Goal: Information Seeking & Learning: Find specific page/section

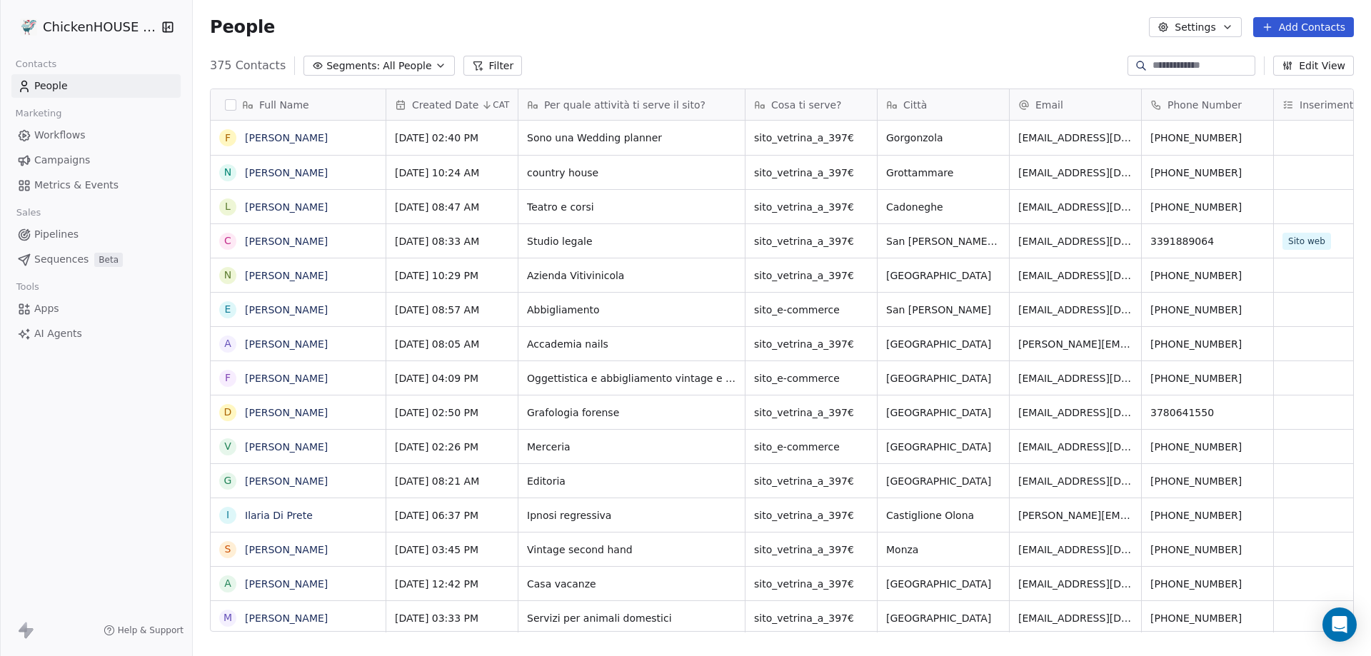
scroll to position [566, 1168]
click at [1186, 68] on input at bounding box center [1203, 66] width 100 height 14
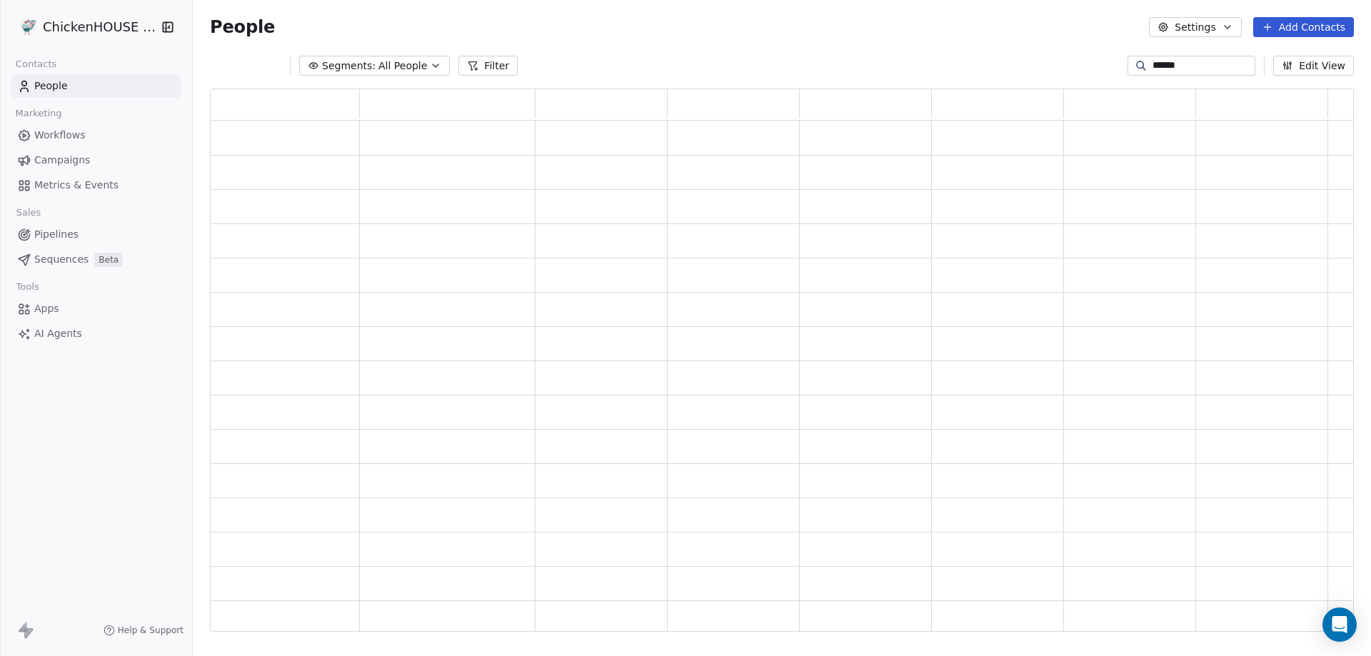
scroll to position [0, 0]
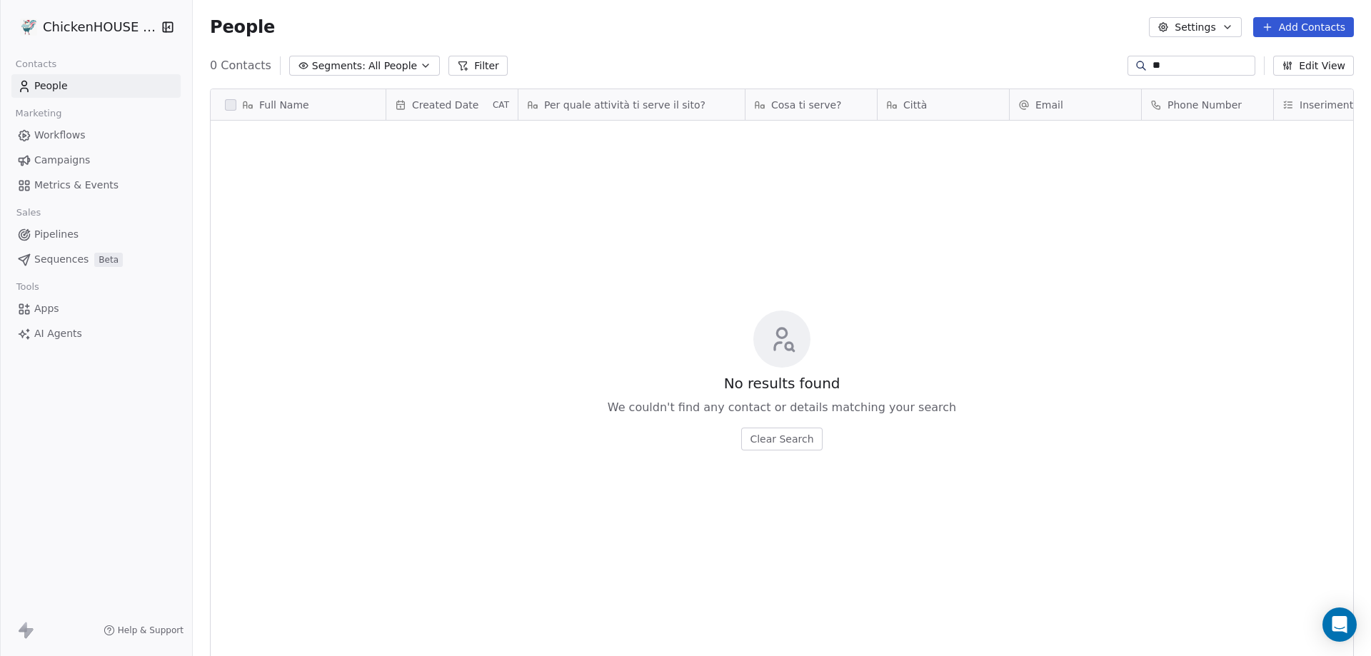
type input "*"
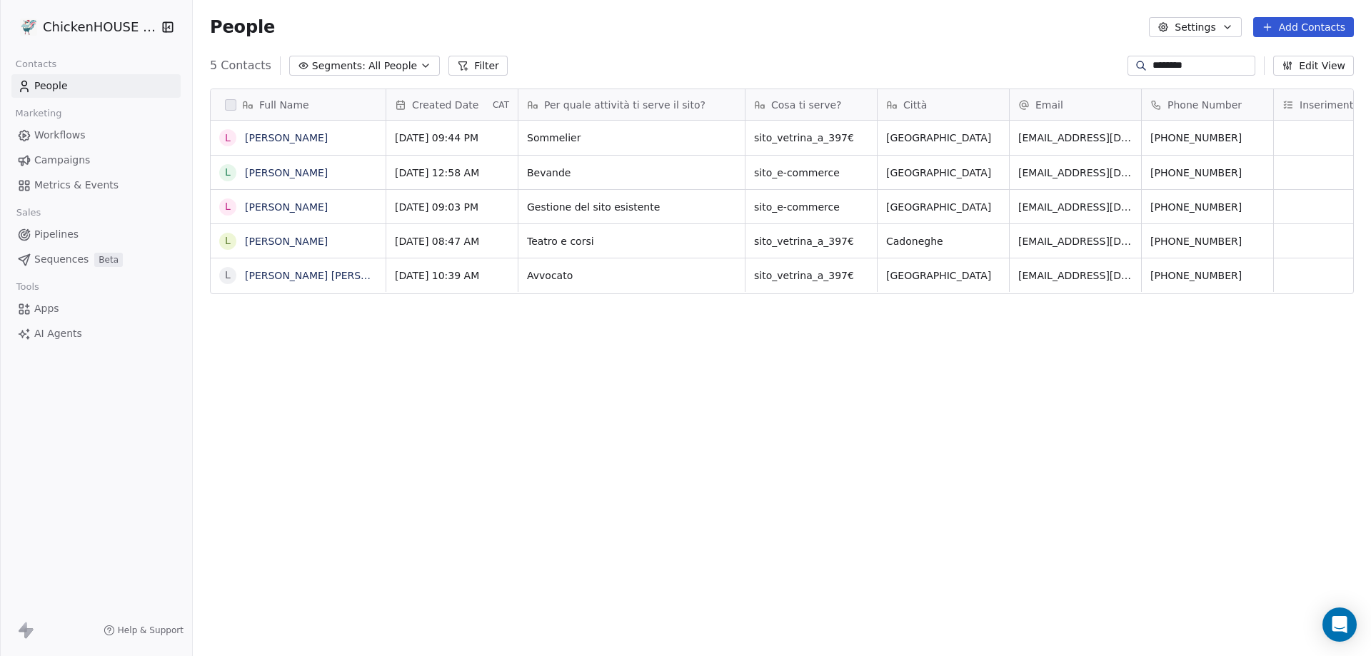
scroll to position [566, 1168]
type input "********"
click at [587, 209] on span "Gestione del sito esistente" at bounding box center [619, 207] width 182 height 14
drag, startPoint x: 646, startPoint y: 201, endPoint x: 520, endPoint y: 202, distance: 126.4
click at [520, 202] on textarea "**********" at bounding box center [625, 212] width 213 height 44
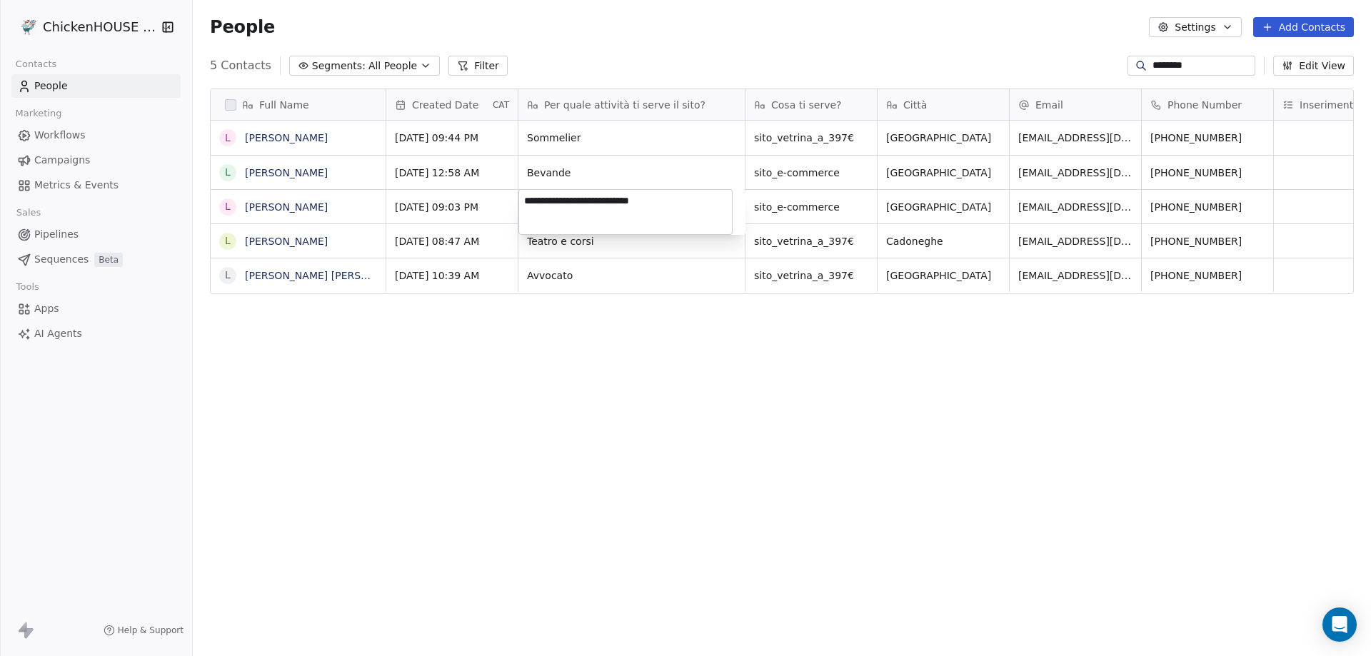
type textarea "**********"
click at [289, 206] on link "[PERSON_NAME]" at bounding box center [286, 206] width 83 height 11
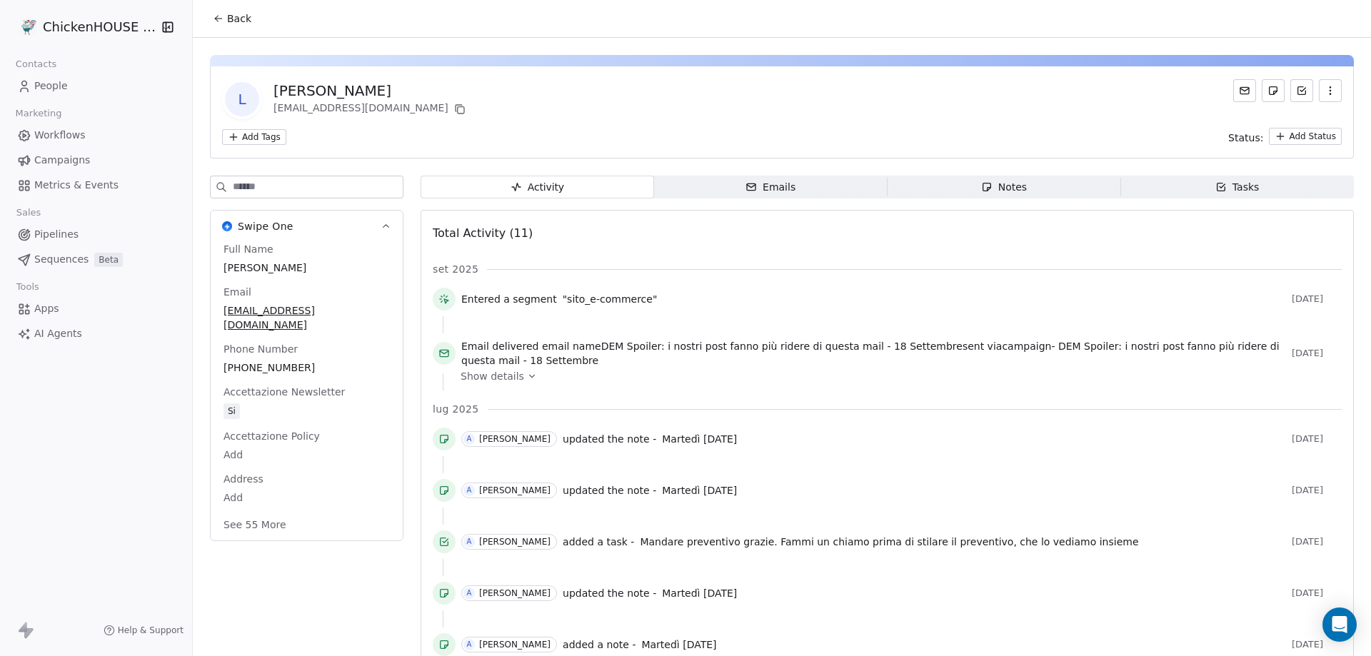
click at [1049, 178] on span "Notes Notes" at bounding box center [1005, 187] width 234 height 23
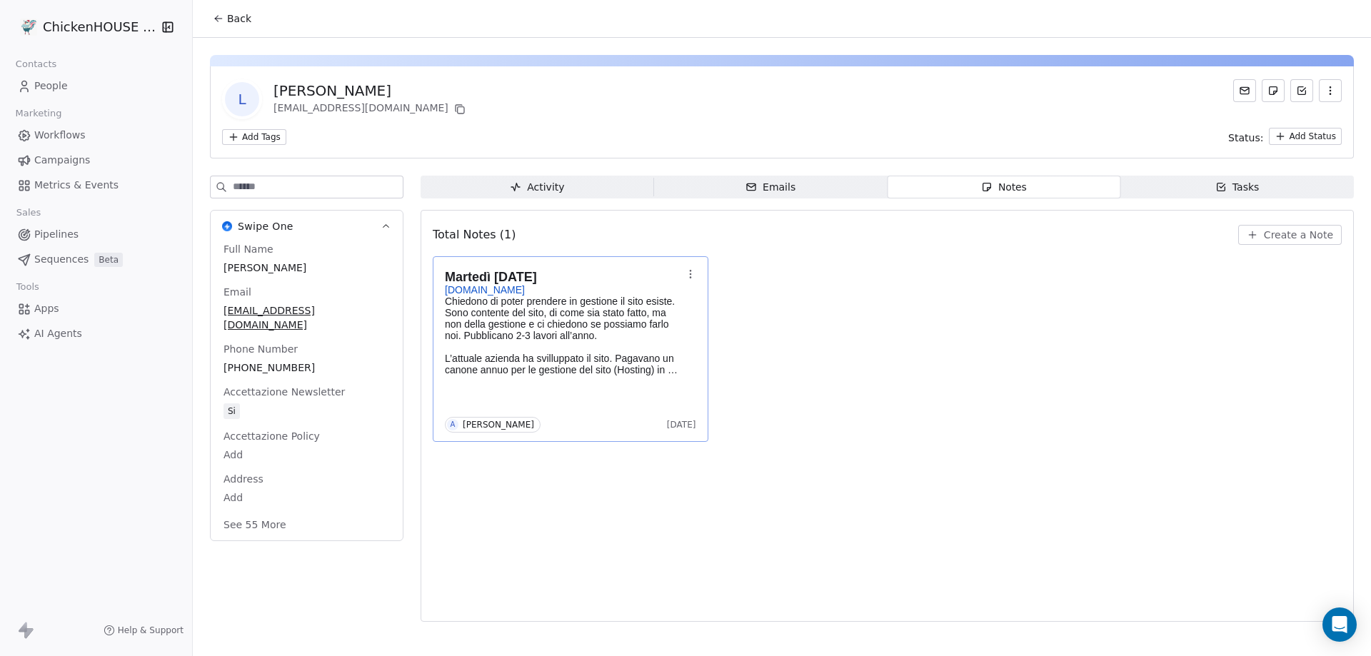
click at [590, 346] on p at bounding box center [563, 346] width 237 height 11
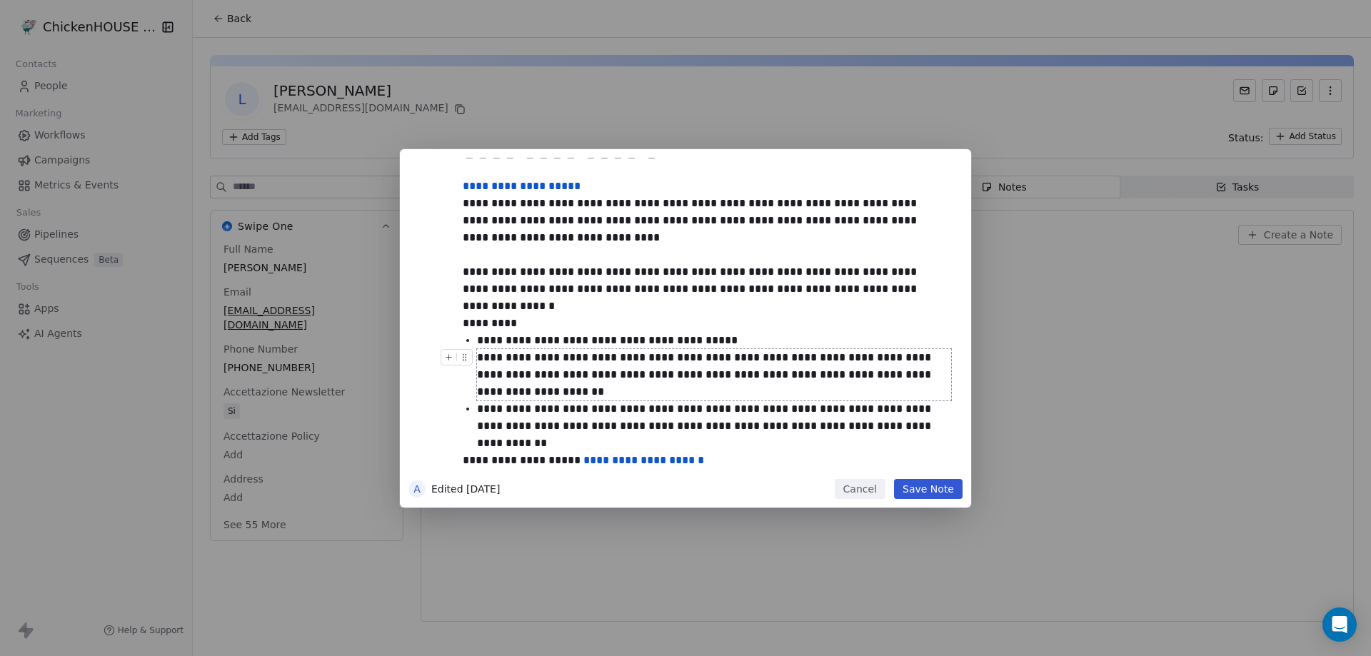
scroll to position [74, 0]
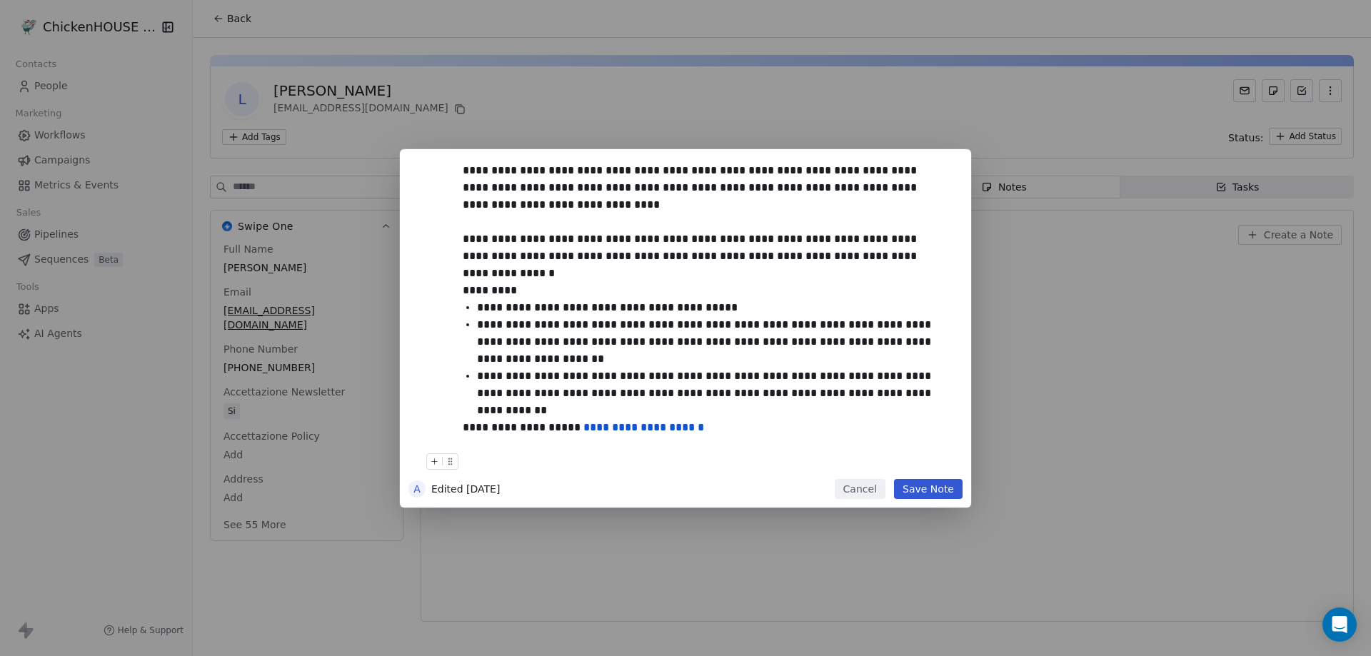
click at [859, 489] on button "Cancel" at bounding box center [860, 489] width 51 height 20
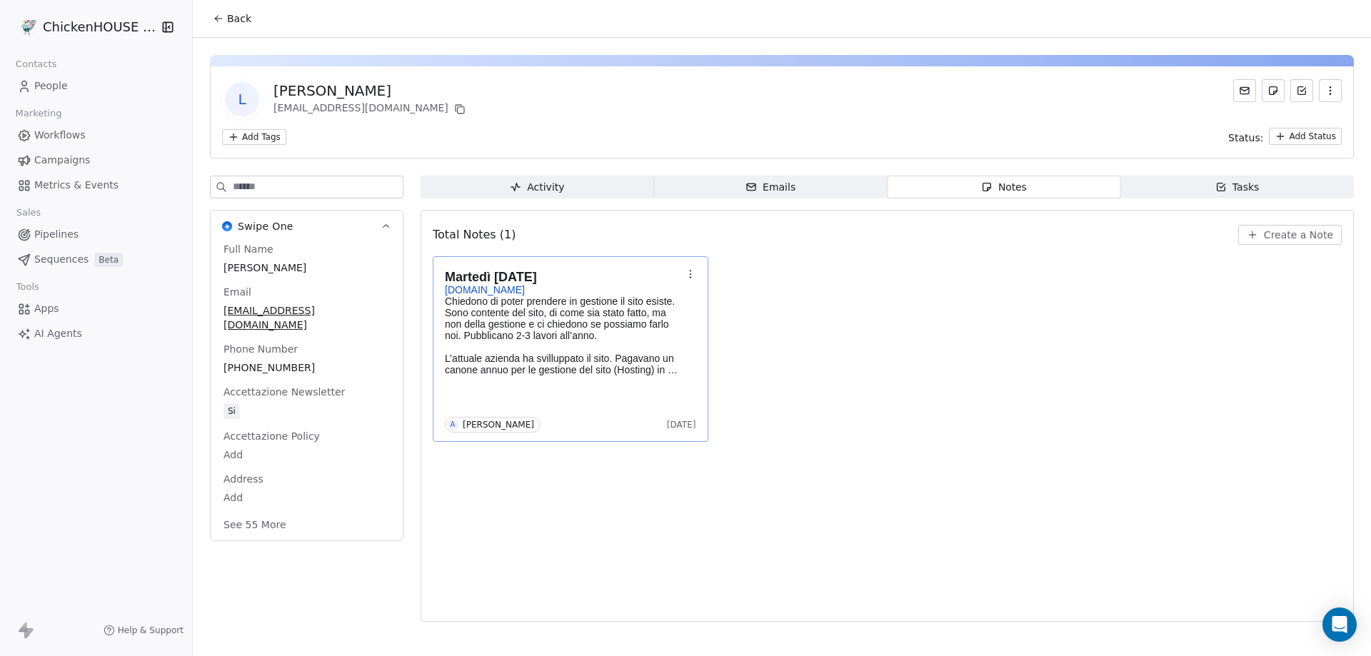
click at [53, 84] on span "People" at bounding box center [51, 86] width 34 height 15
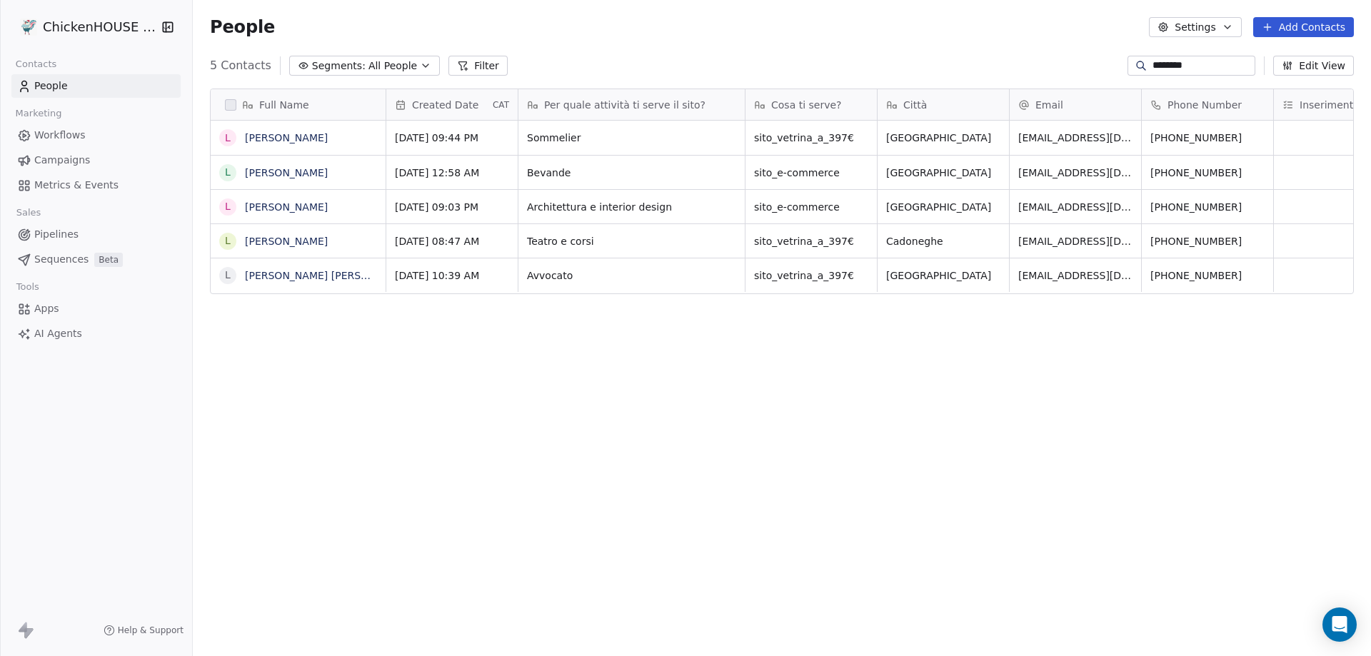
scroll to position [566, 1168]
drag, startPoint x: 1186, startPoint y: 64, endPoint x: 1128, endPoint y: 74, distance: 58.6
click at [1128, 74] on div "********" at bounding box center [1192, 66] width 128 height 20
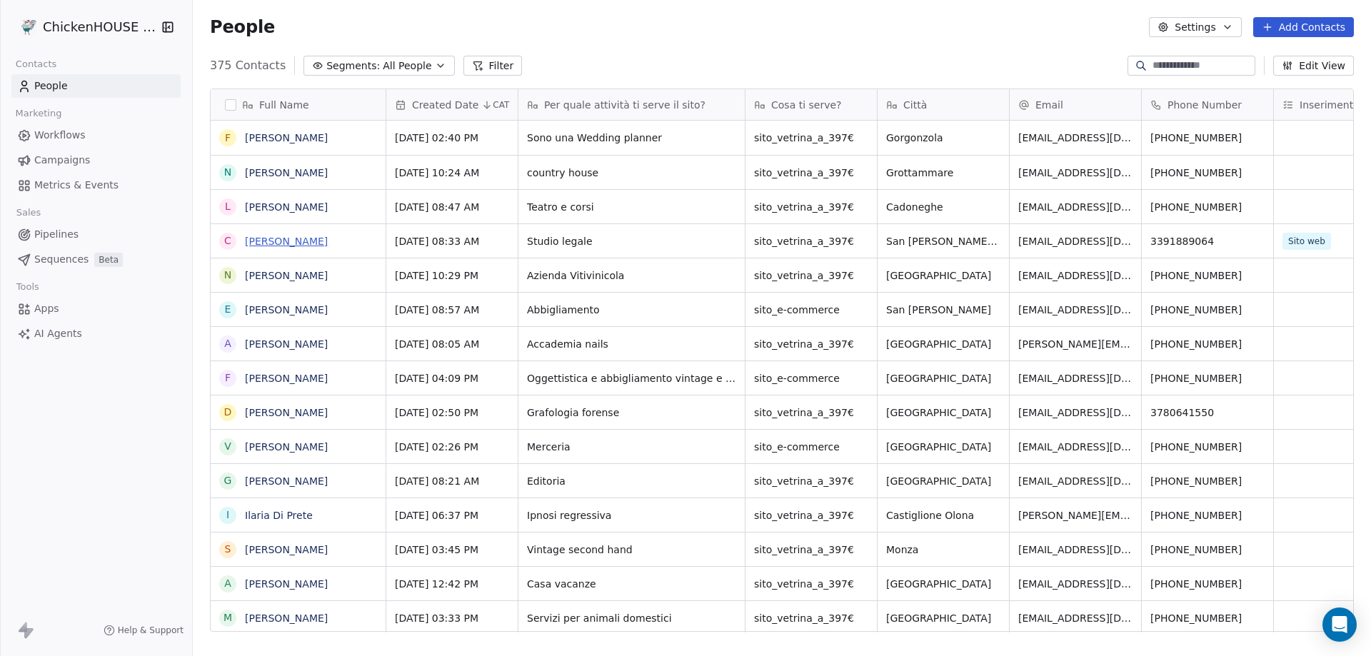
click at [306, 241] on link "[PERSON_NAME]" at bounding box center [286, 241] width 83 height 11
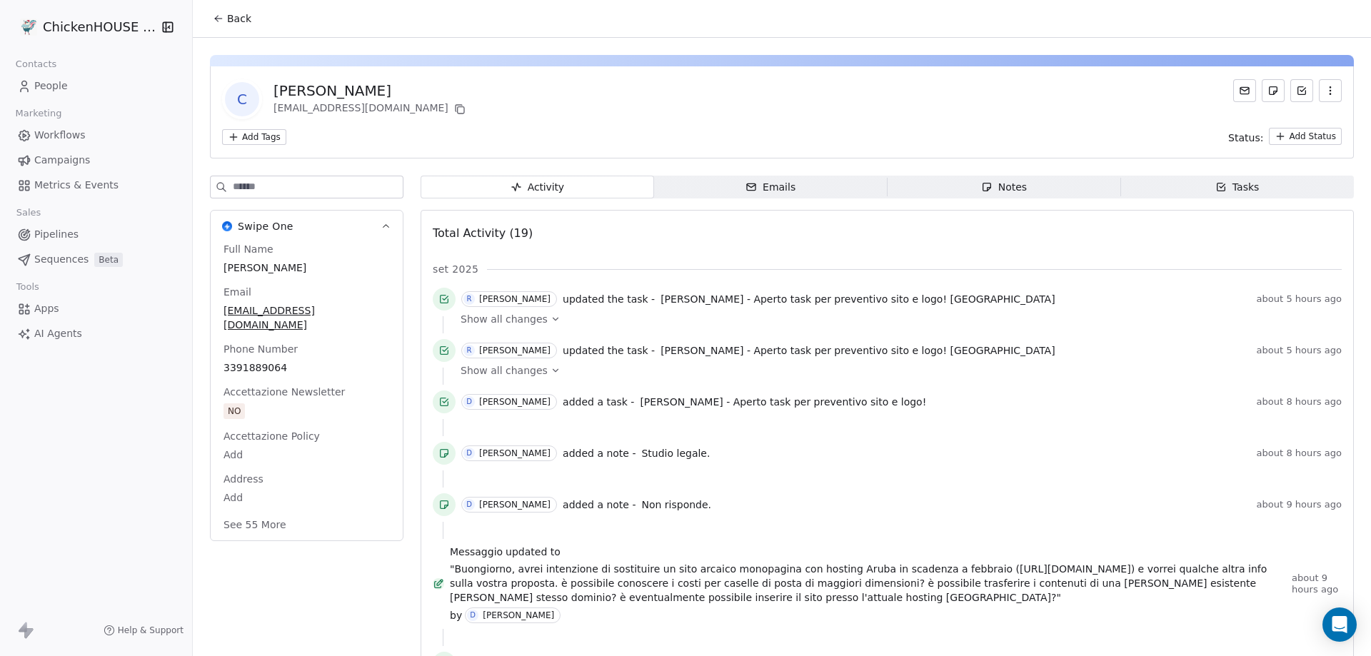
click at [986, 185] on icon "button" at bounding box center [986, 186] width 11 height 11
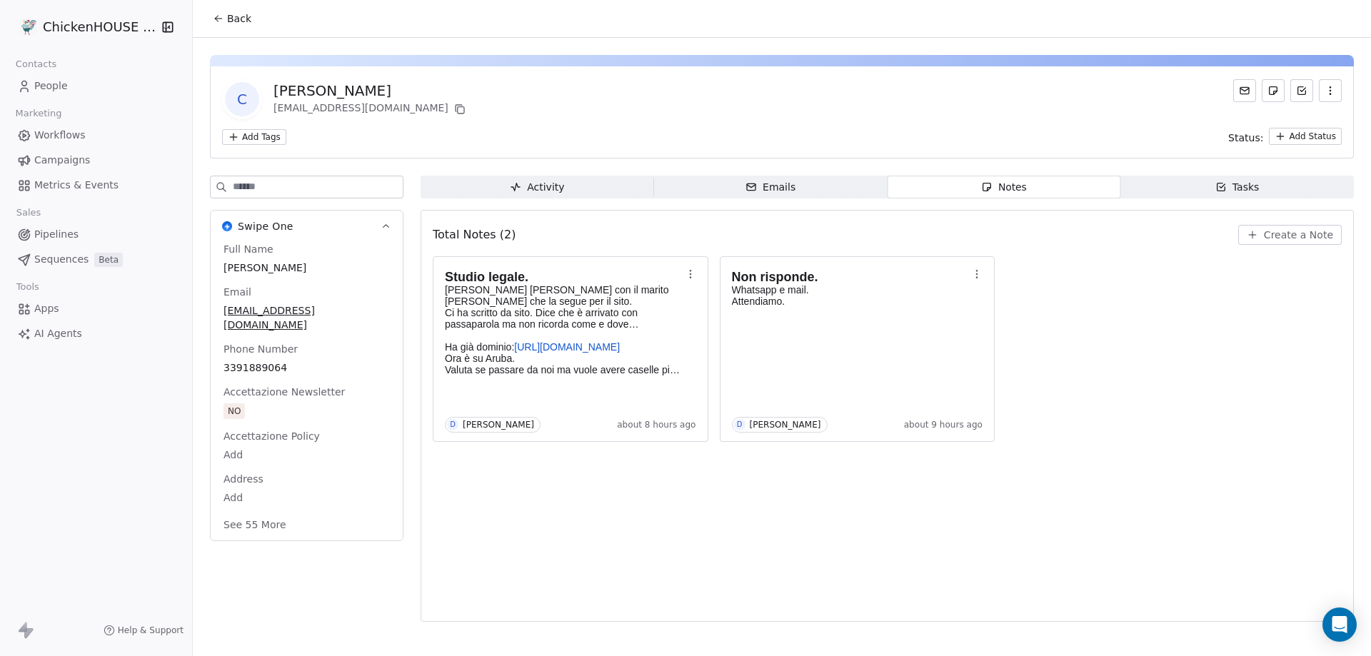
click at [51, 89] on span "People" at bounding box center [51, 86] width 34 height 15
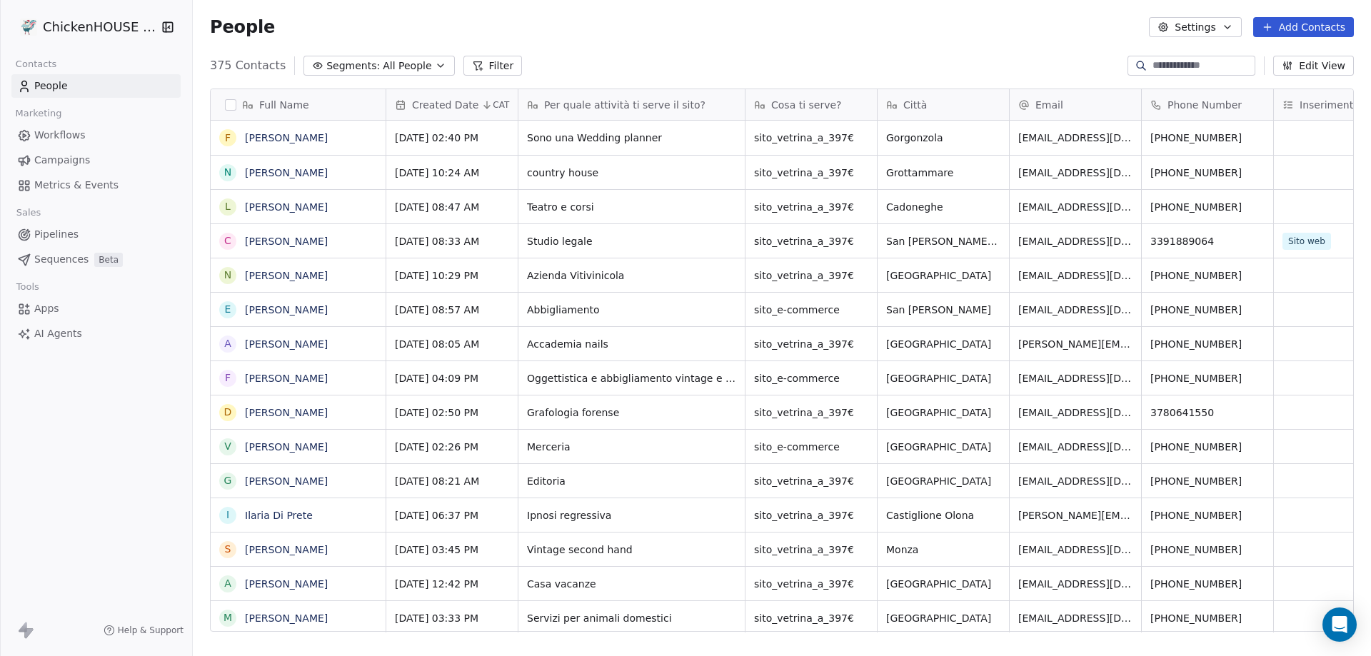
scroll to position [566, 1168]
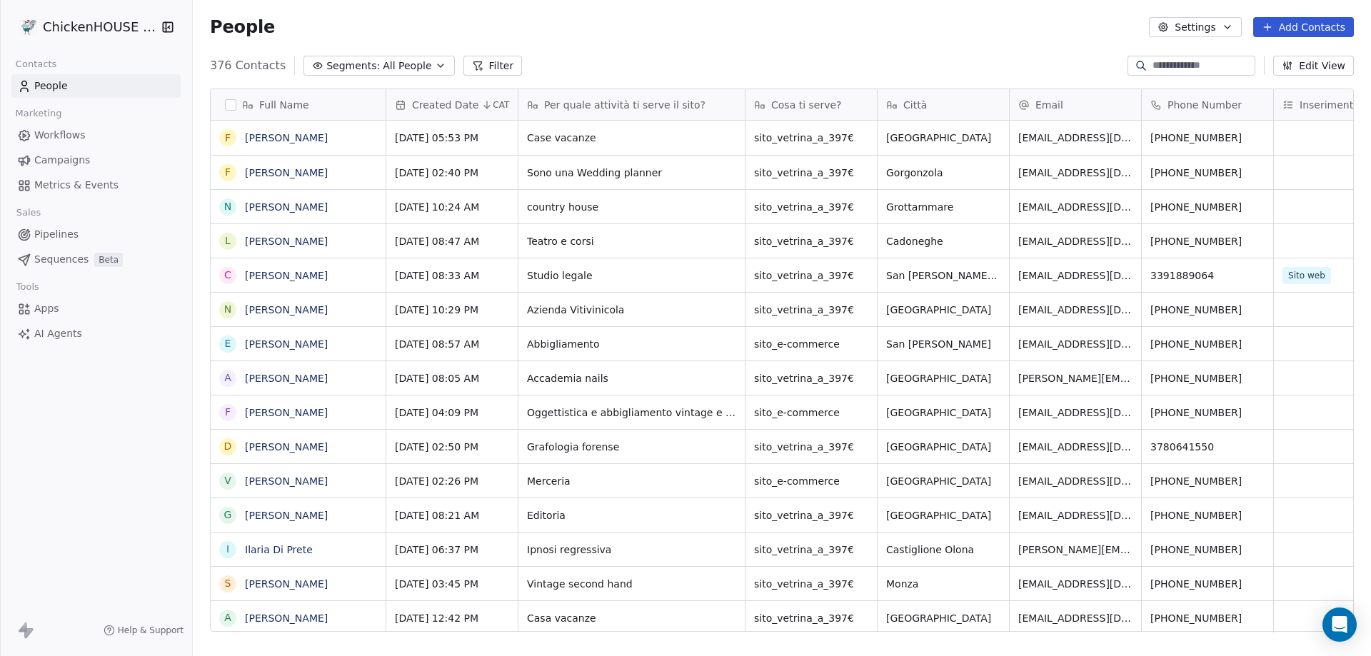
click at [1157, 60] on input at bounding box center [1203, 66] width 100 height 14
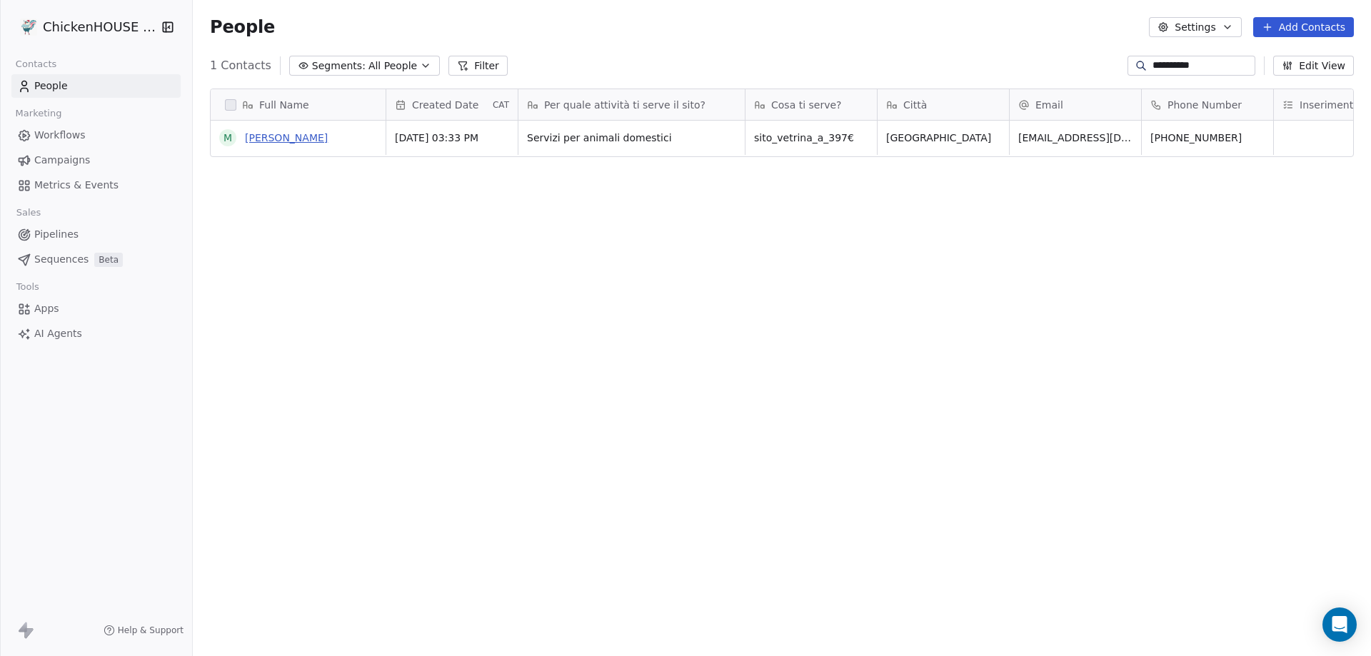
type input "**********"
click at [307, 144] on link "[PERSON_NAME]" at bounding box center [286, 137] width 83 height 11
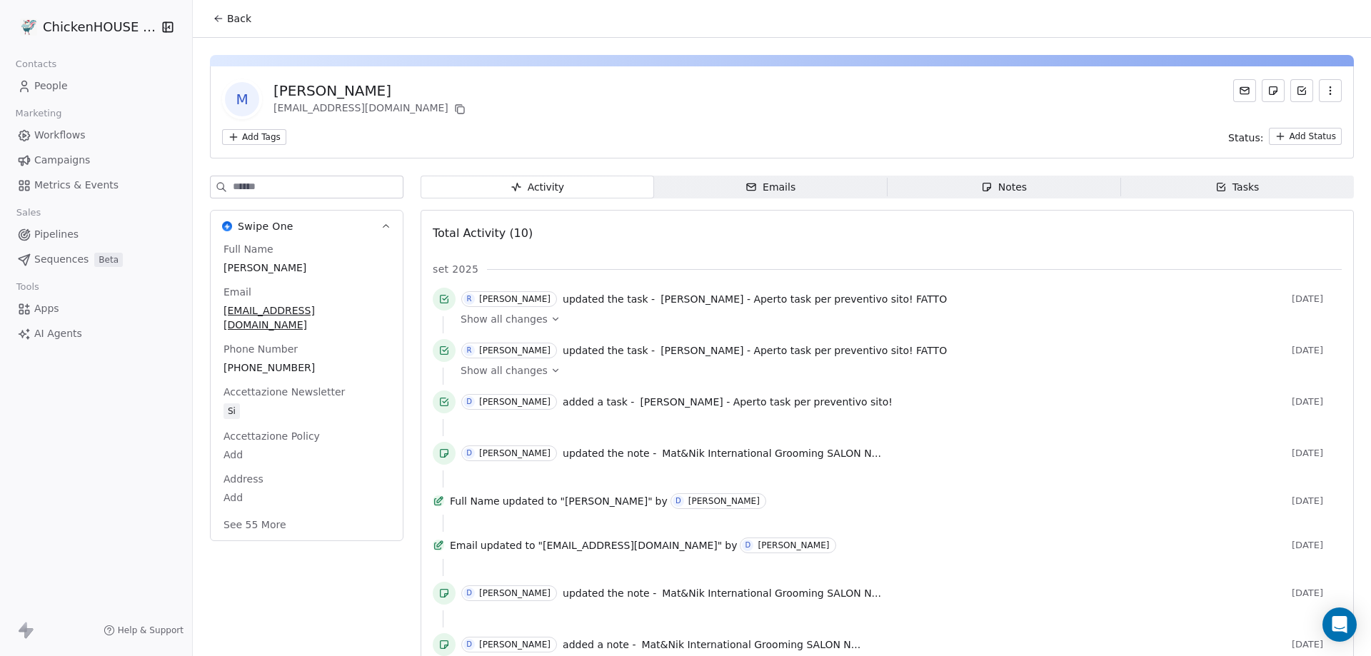
click at [1008, 180] on div "Notes" at bounding box center [1004, 187] width 46 height 15
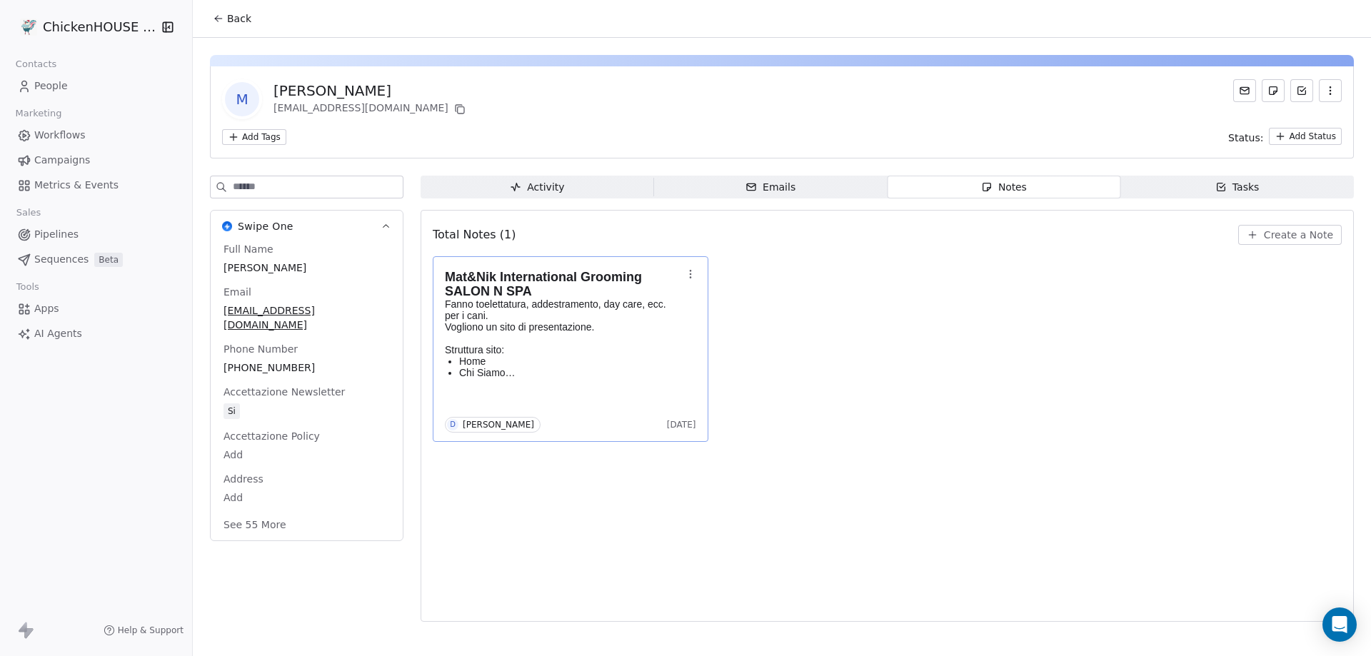
click at [561, 341] on p at bounding box center [563, 338] width 237 height 11
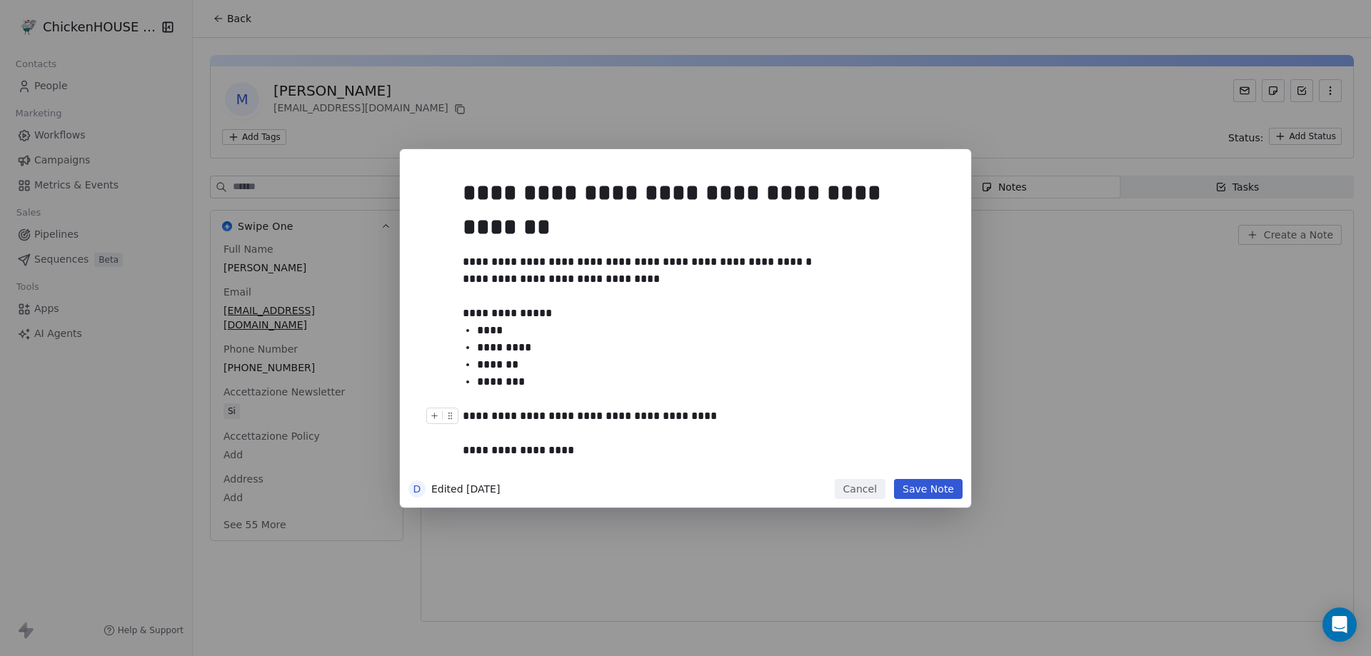
click at [858, 495] on button "Cancel" at bounding box center [860, 489] width 51 height 20
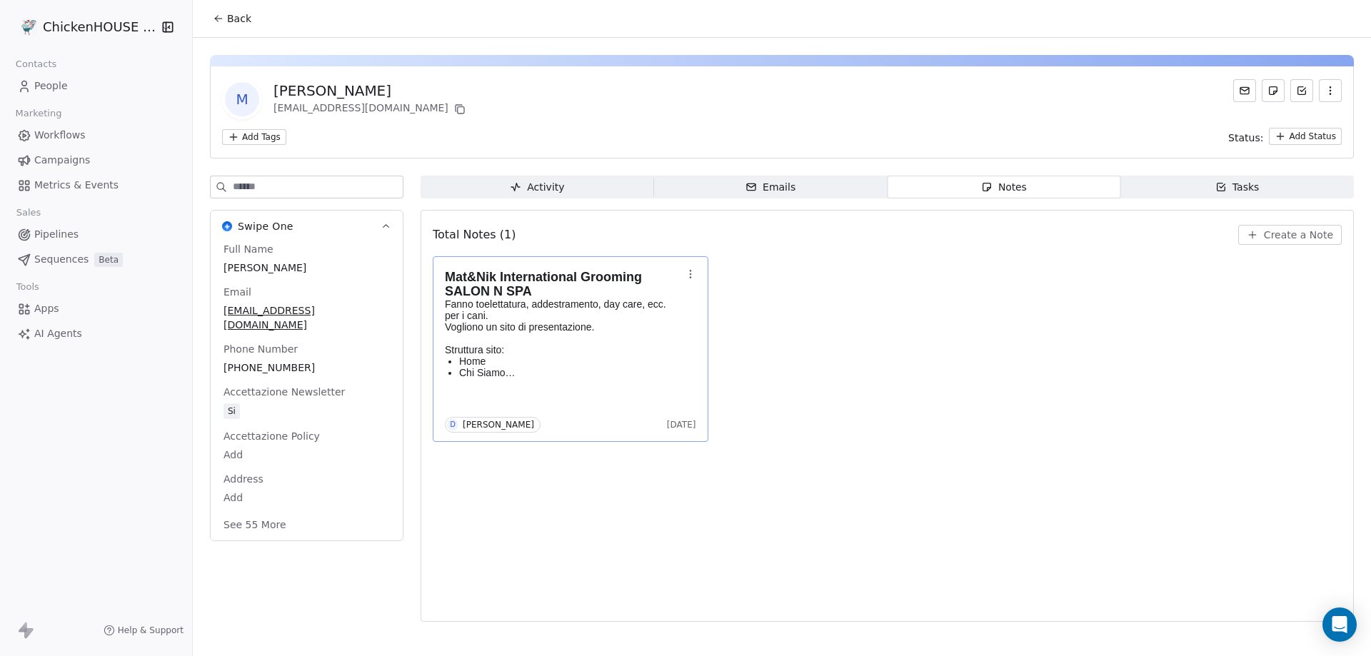
click at [43, 83] on span "People" at bounding box center [51, 86] width 34 height 15
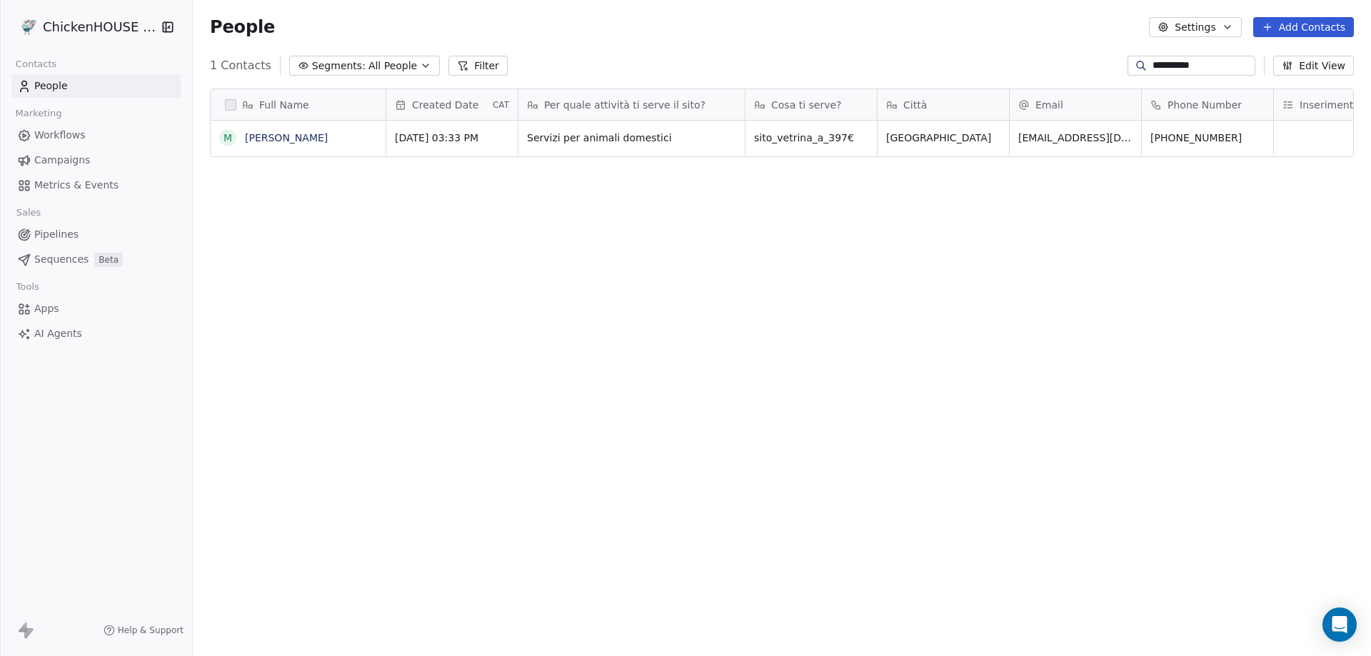
scroll to position [566, 1168]
drag, startPoint x: 1201, startPoint y: 63, endPoint x: 1093, endPoint y: 63, distance: 108.6
click at [1093, 63] on div "**********" at bounding box center [782, 65] width 1179 height 23
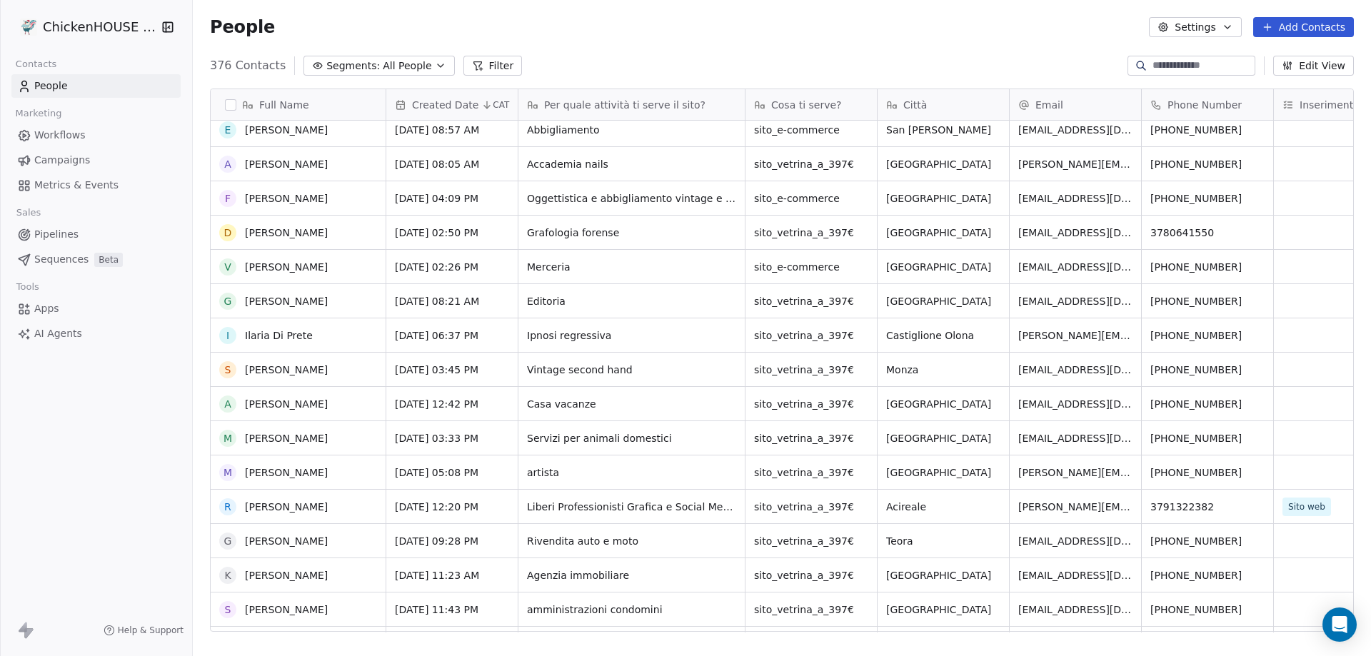
scroll to position [429, 0]
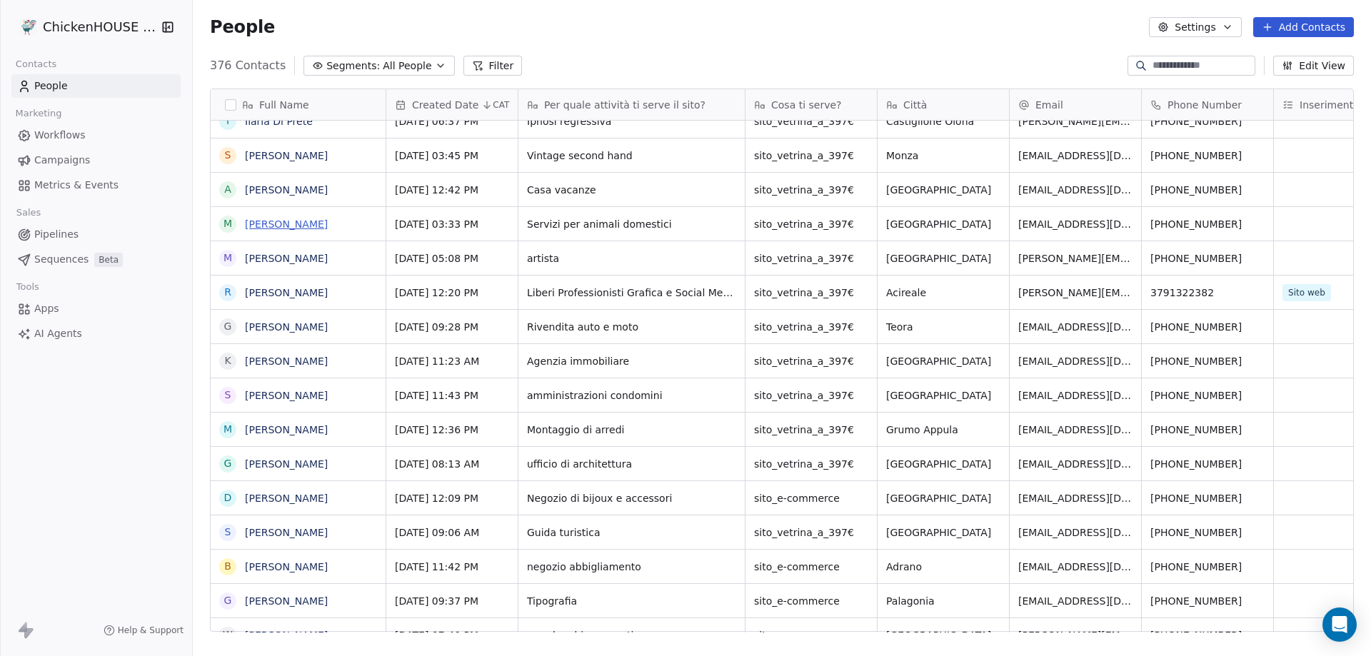
click at [306, 224] on link "[PERSON_NAME]" at bounding box center [286, 224] width 83 height 11
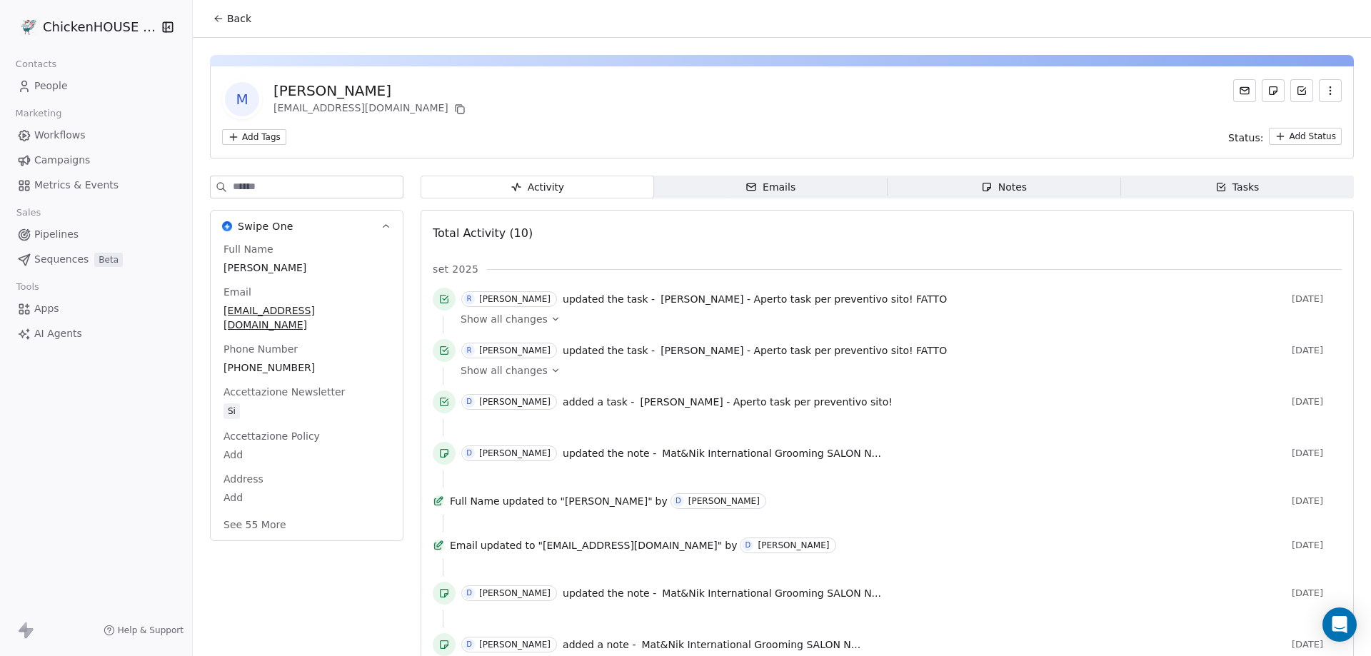
click at [998, 189] on div "Notes" at bounding box center [1004, 187] width 46 height 15
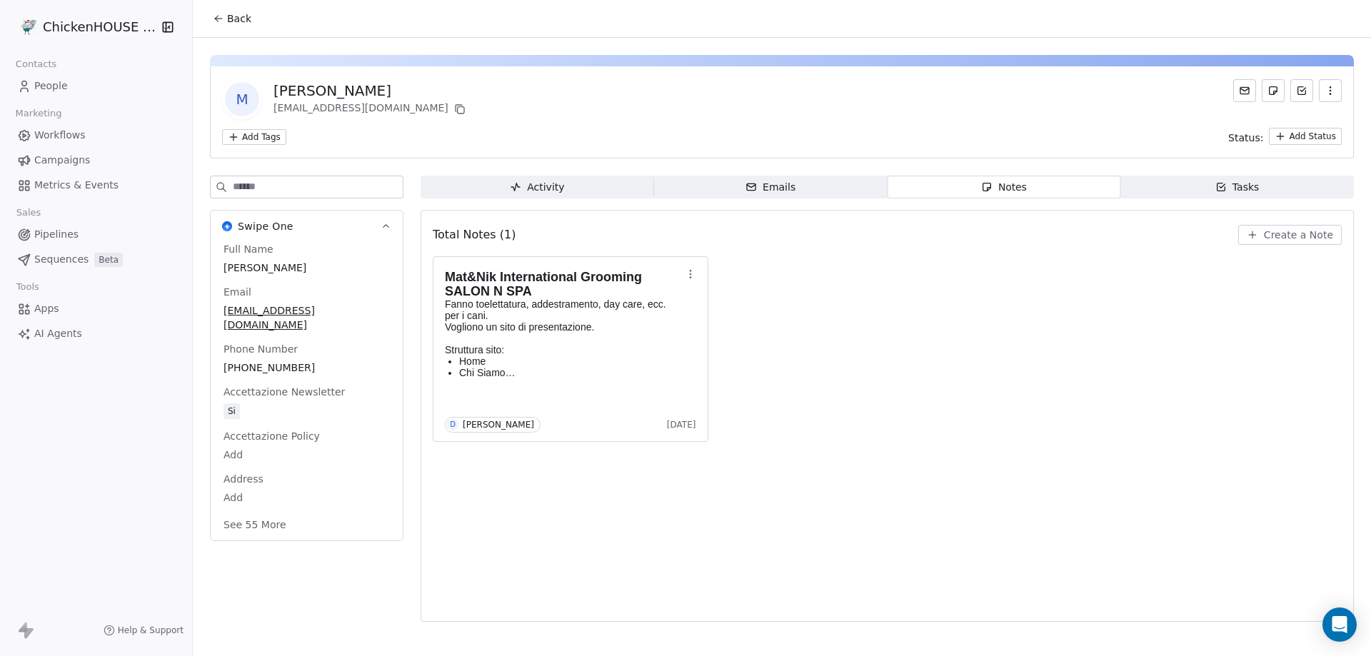
click at [796, 189] on span "Emails Emails" at bounding box center [771, 187] width 234 height 23
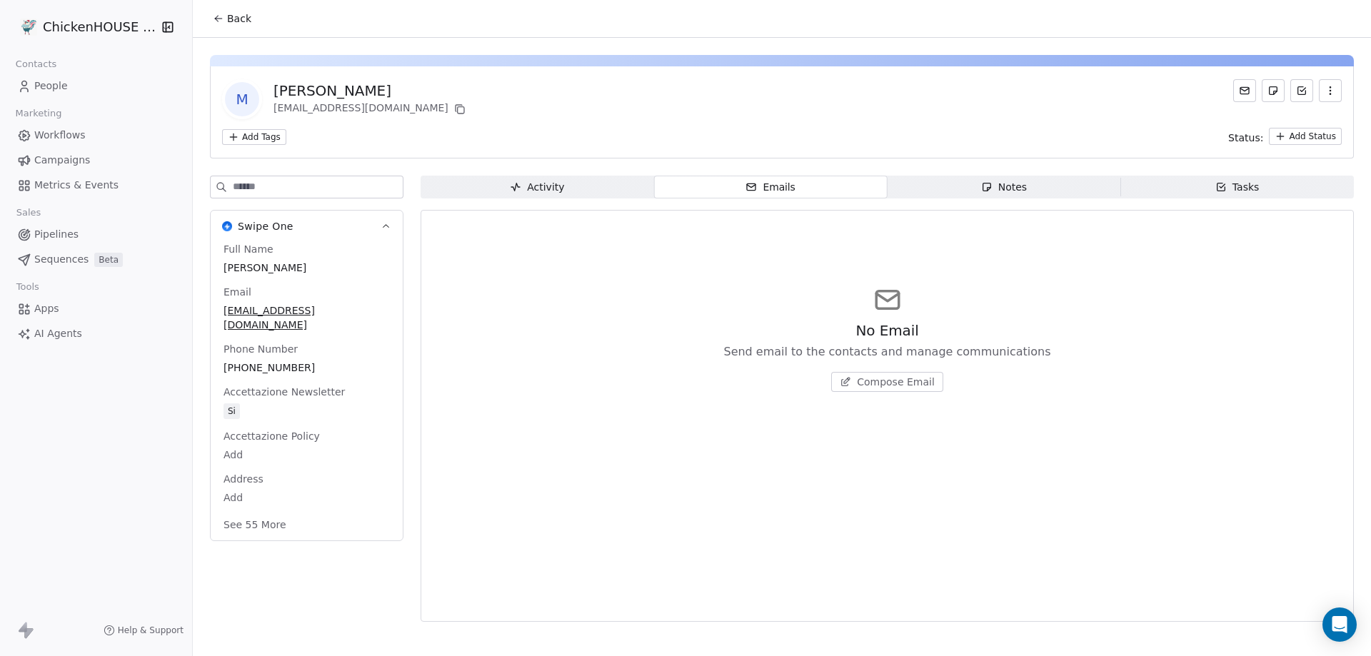
click at [1279, 189] on span "Tasks Tasks" at bounding box center [1238, 187] width 234 height 23
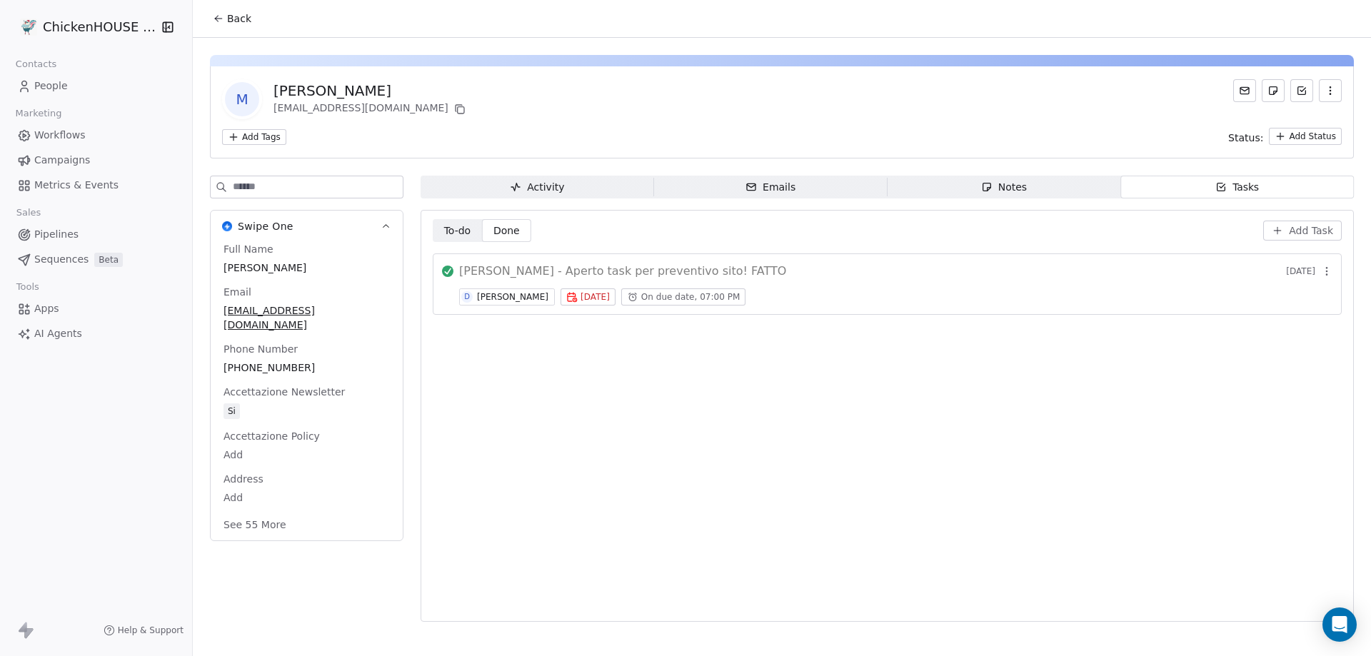
click at [59, 84] on span "People" at bounding box center [51, 86] width 34 height 15
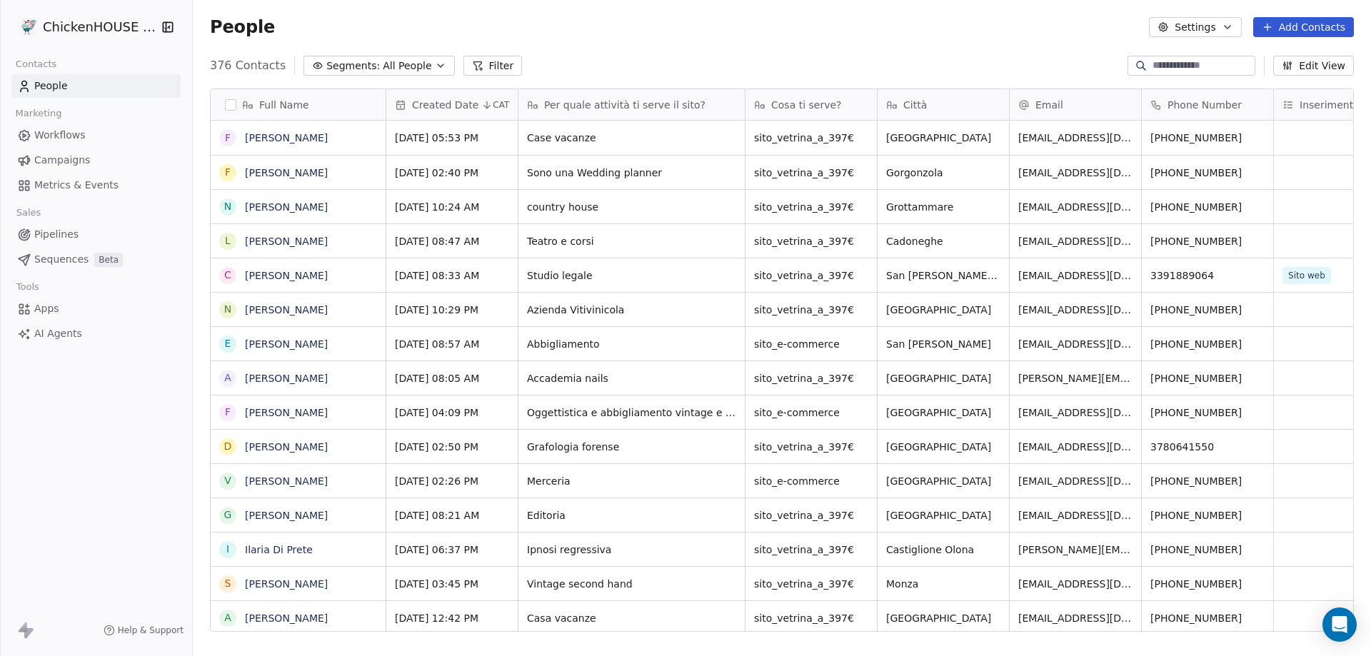
scroll to position [566, 1168]
